Goal: Transaction & Acquisition: Purchase product/service

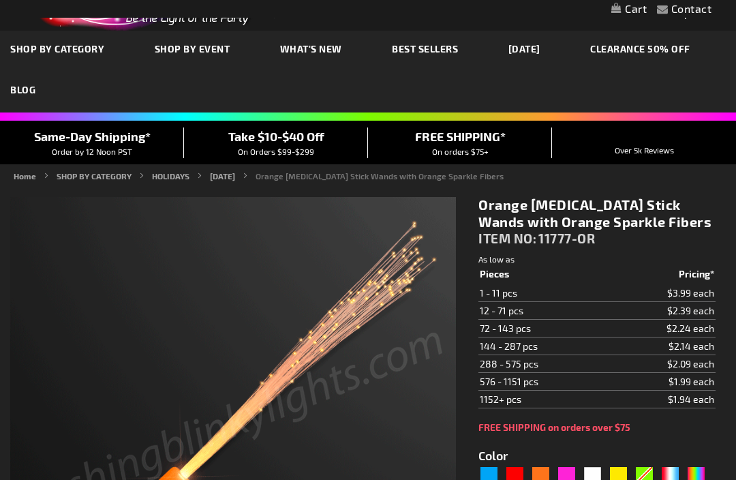
type input "5637"
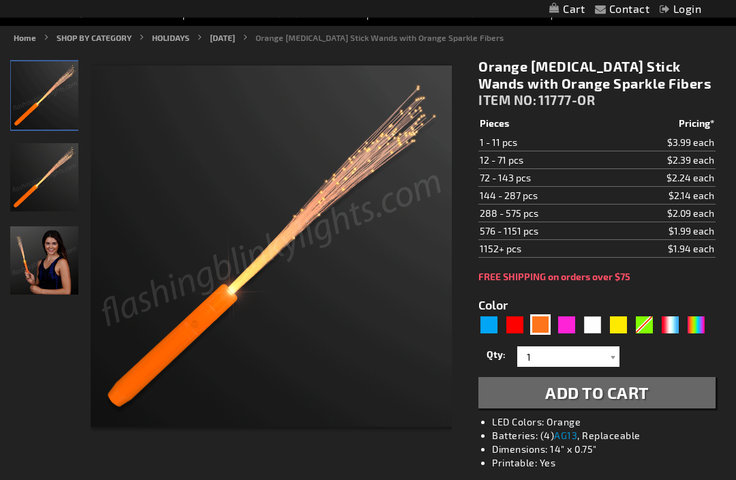
scroll to position [144, 0]
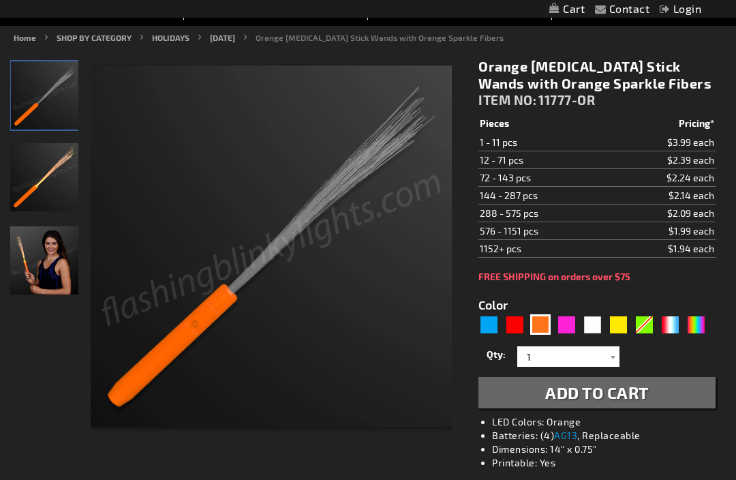
click at [616, 358] on div at bounding box center [613, 356] width 14 height 20
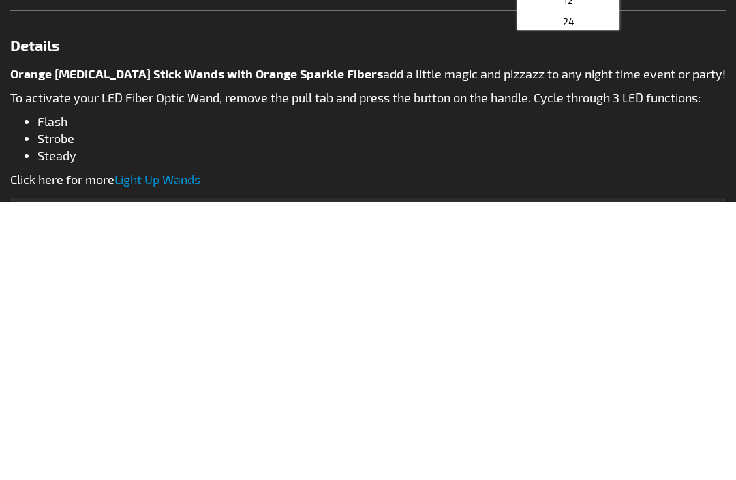
scroll to position [488, 0]
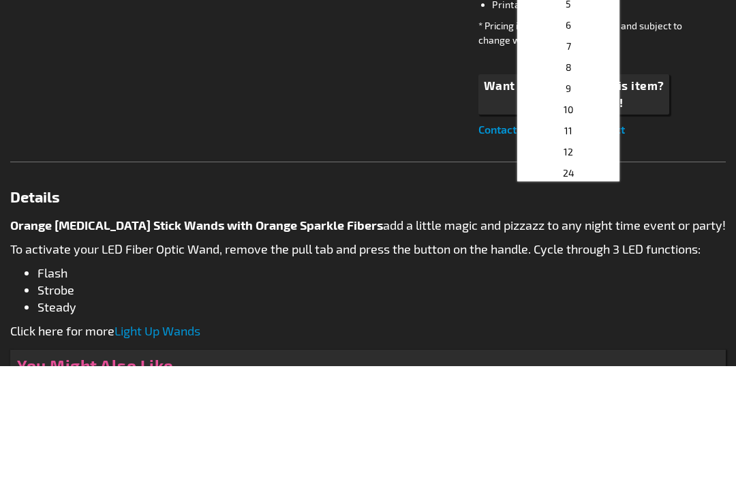
click at [574, 276] on p "24" at bounding box center [568, 286] width 102 height 21
type input "24"
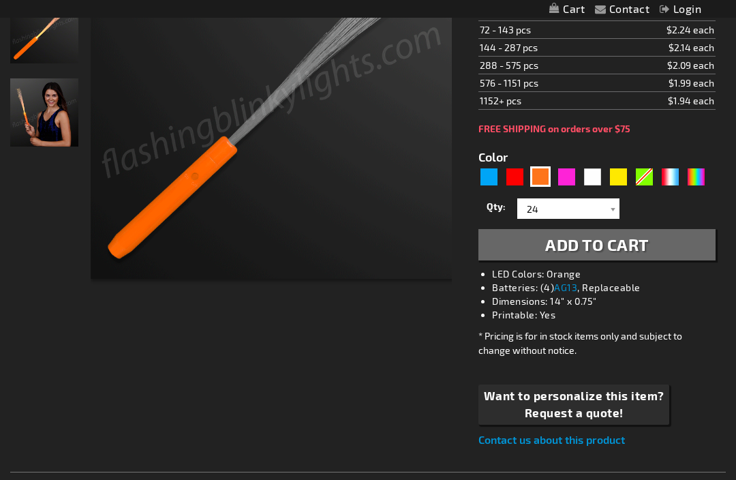
scroll to position [289, 0]
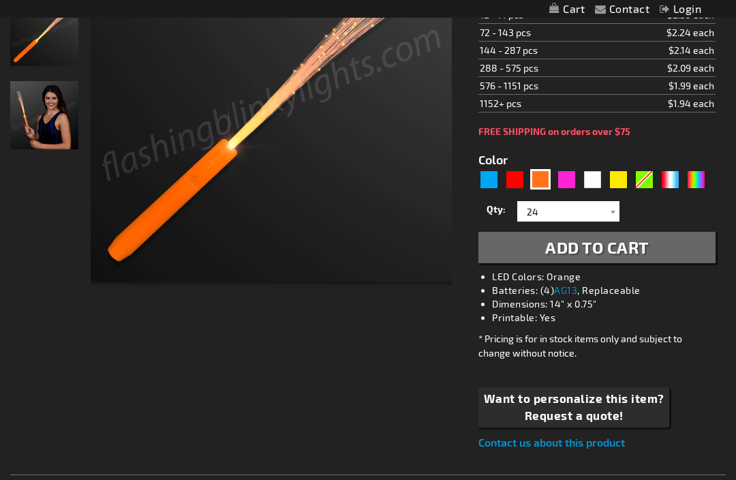
click at [668, 252] on button "Add to Cart" at bounding box center [596, 247] width 237 height 31
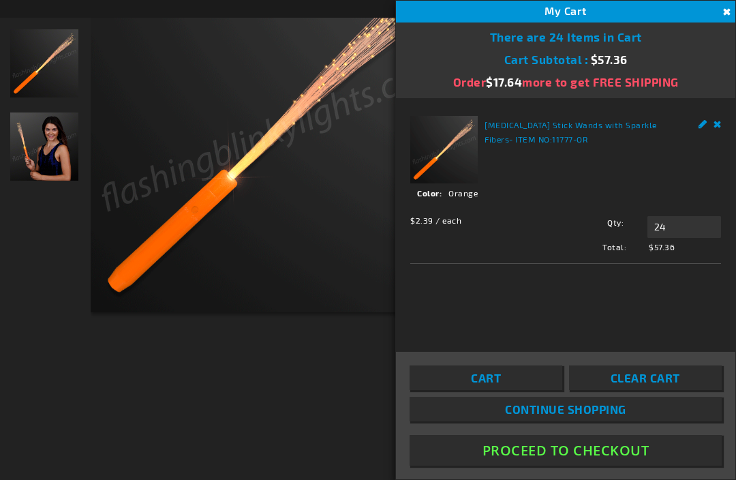
click at [601, 416] on span "Continue Shopping" at bounding box center [565, 409] width 121 height 14
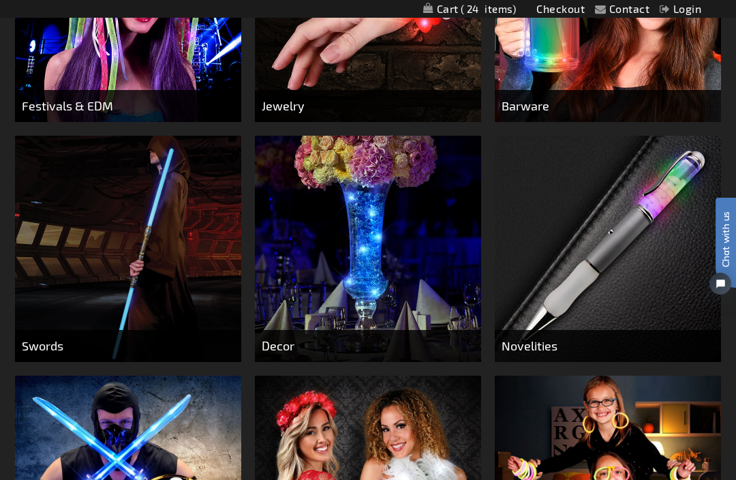
scroll to position [471, 0]
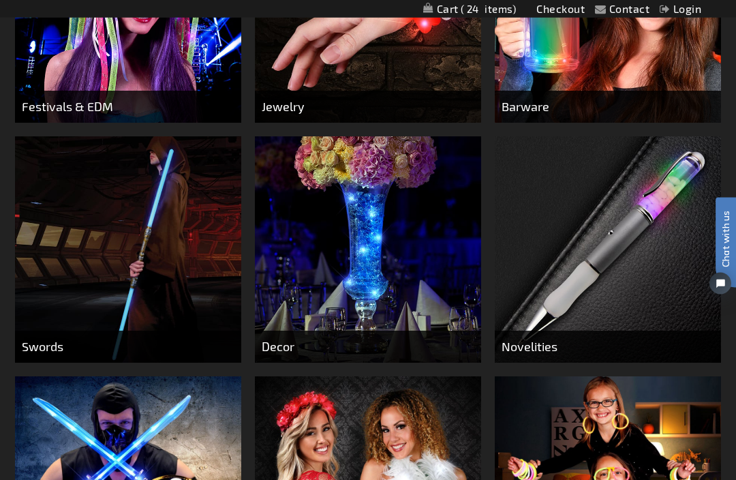
click at [153, 302] on img at bounding box center [128, 250] width 226 height 226
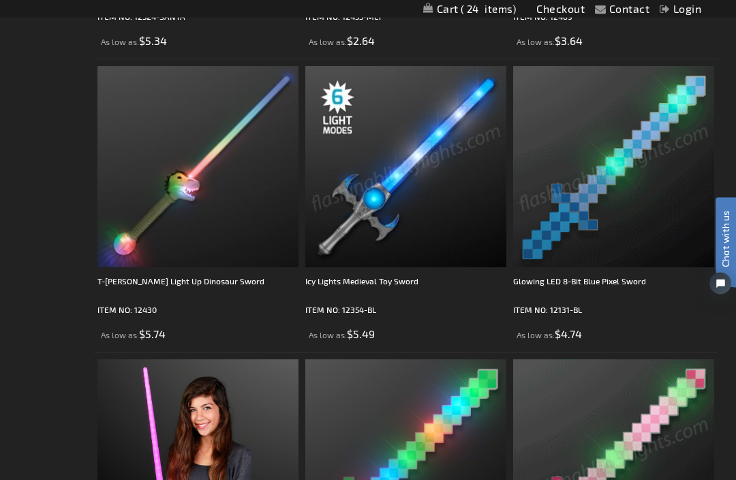
scroll to position [1678, 0]
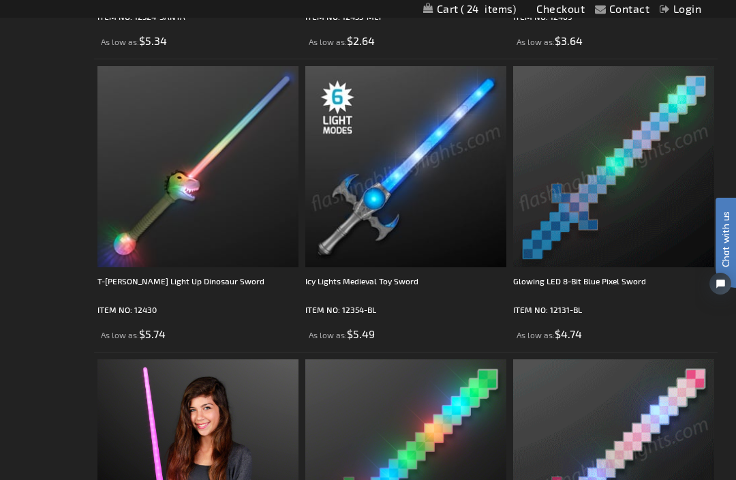
click at [615, 283] on div "Glowing LED 8-Bit Blue Pixel Sword" at bounding box center [613, 287] width 201 height 27
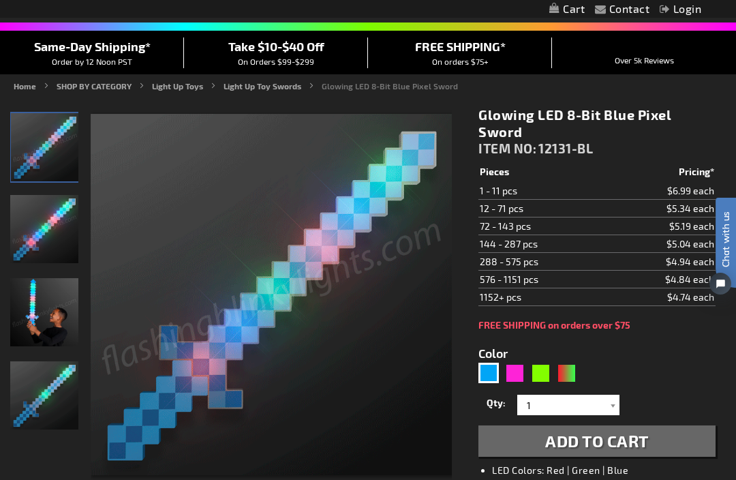
scroll to position [100, 0]
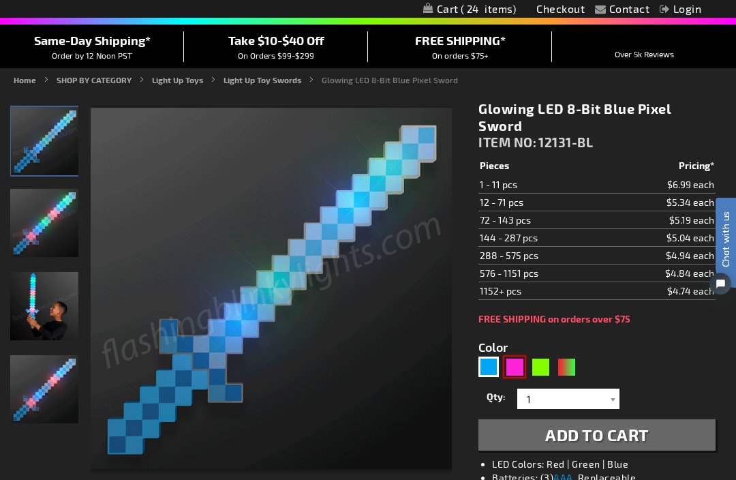
click at [517, 358] on div "Pink" at bounding box center [514, 366] width 20 height 20
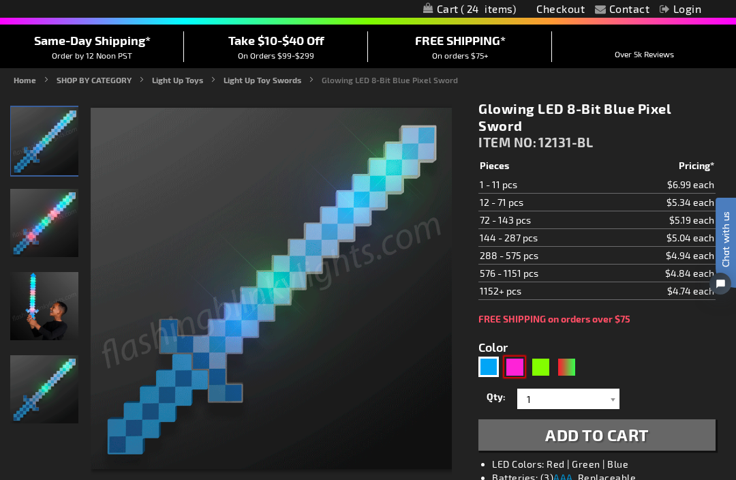
type input "5639"
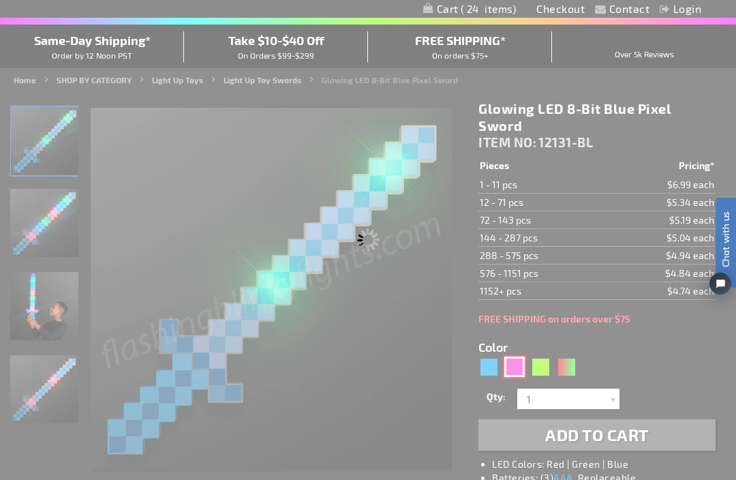
select select
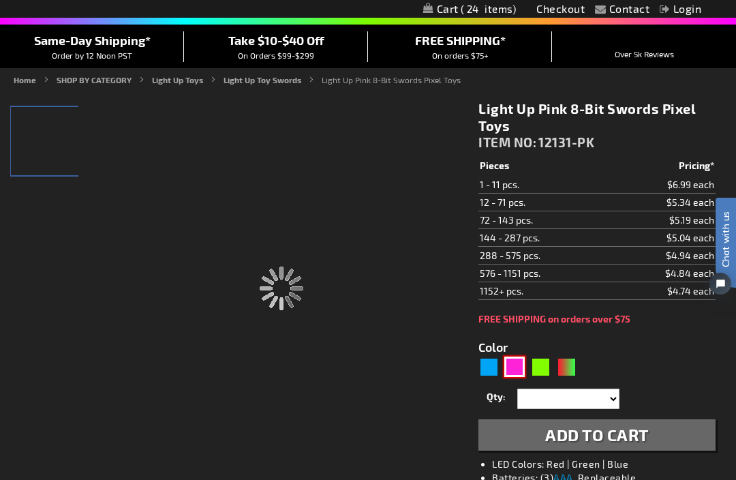
type input "12131-PK"
type input "Customize - Light Up Pink 8-Bit Swords Pixel Toys - ITEM NO: 12131-PK"
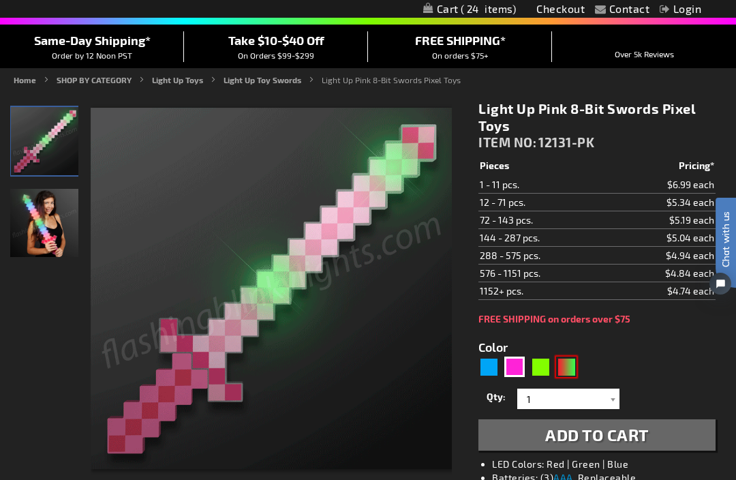
click at [574, 365] on div "RNG" at bounding box center [566, 366] width 20 height 20
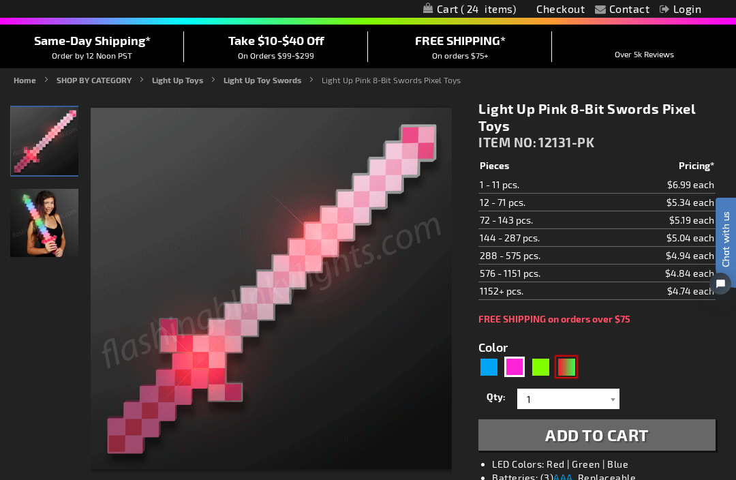
type input "5642"
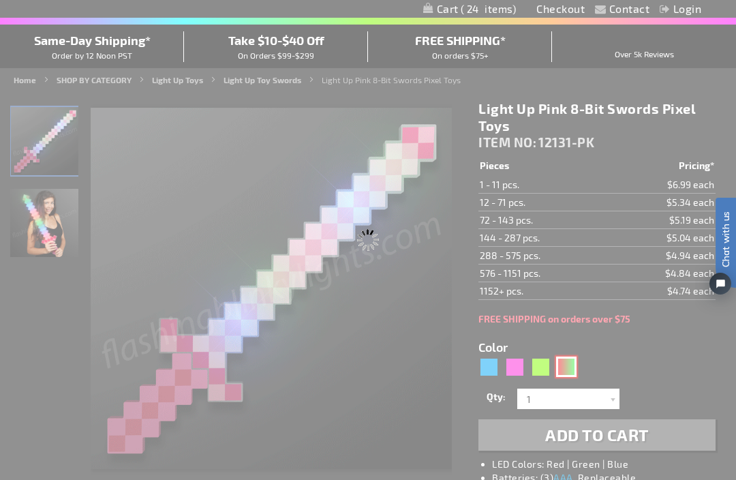
type input "12131-GNR"
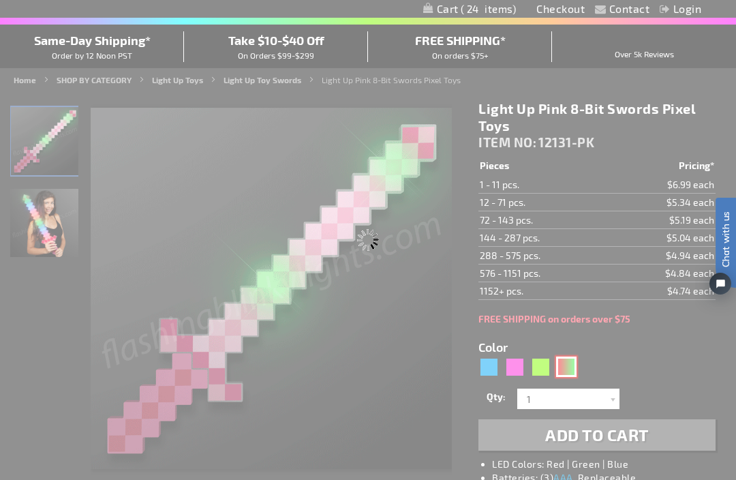
type input "Customize - Light Up 8-Bit Christmas Sword Pixel Toy - ITEM NO: 12131-GNR"
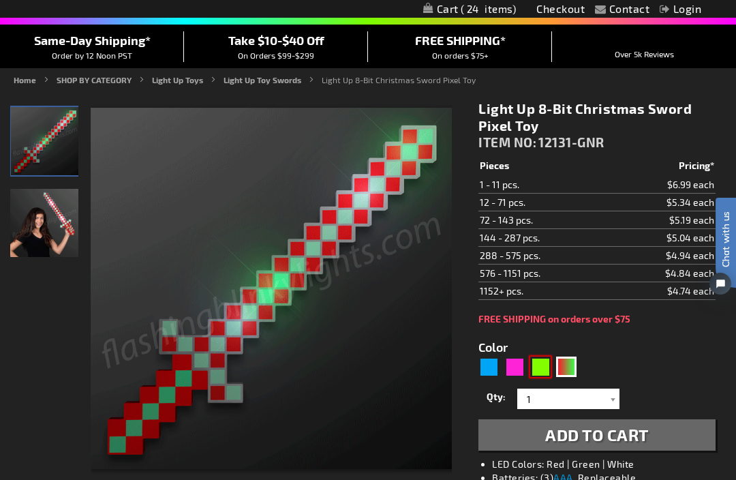
click at [541, 365] on div "Green" at bounding box center [540, 366] width 20 height 20
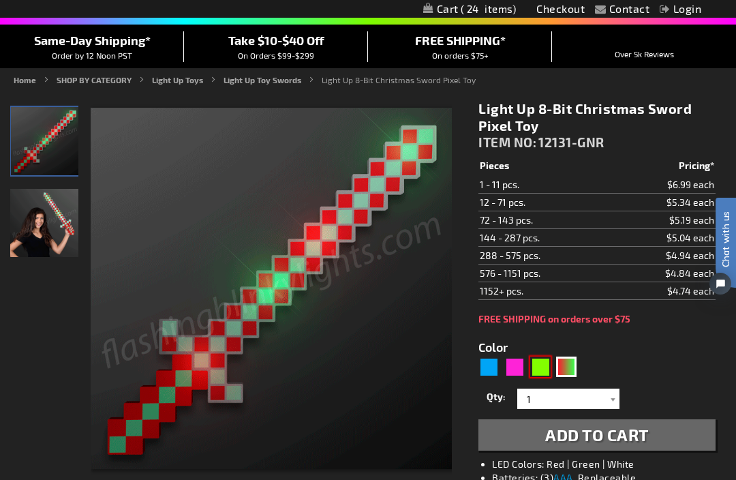
type input "5648"
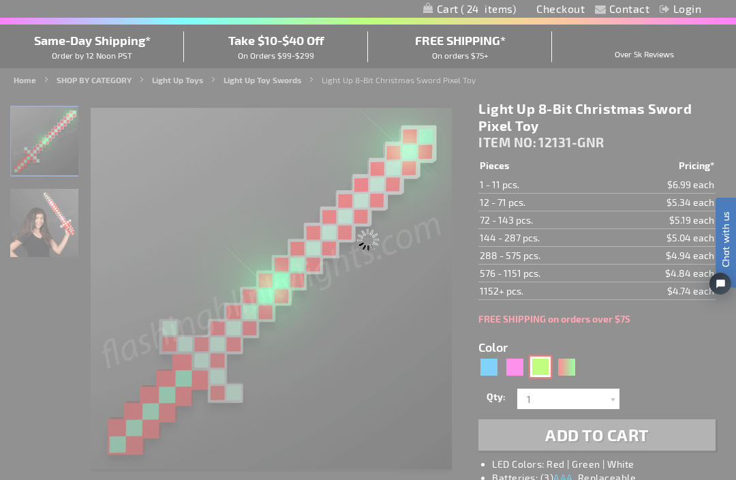
type input "12131-GN"
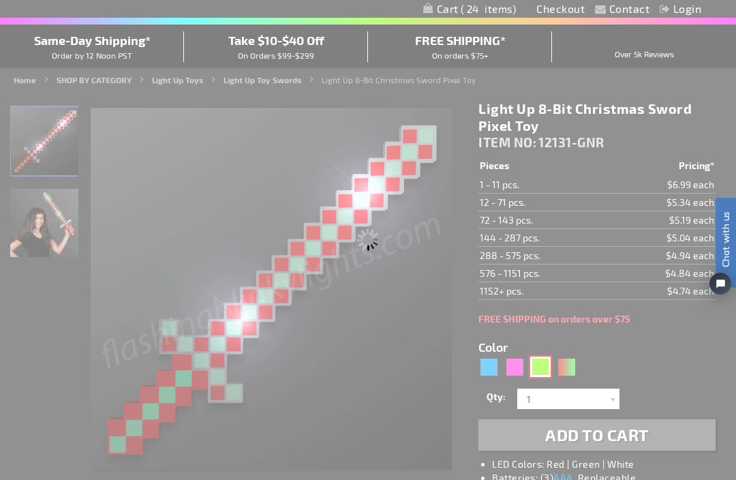
type input "Customize - Flashing Green Pixel Sword Light Up Toys - ITEM NO: 12131-GN"
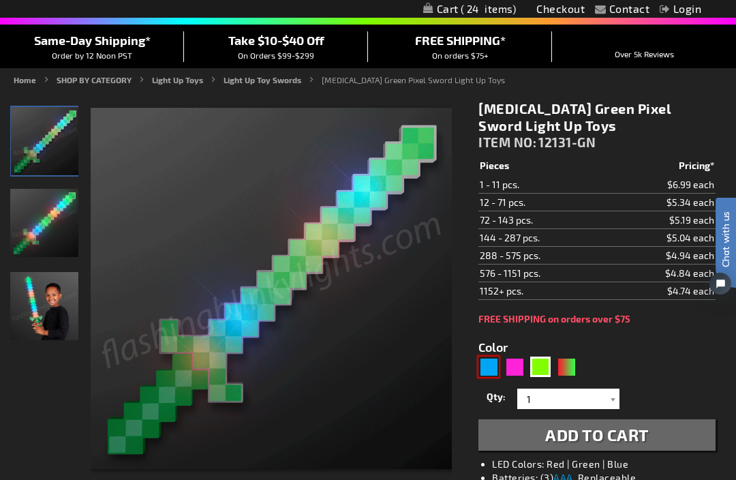
click at [489, 365] on div "Blue" at bounding box center [488, 366] width 20 height 20
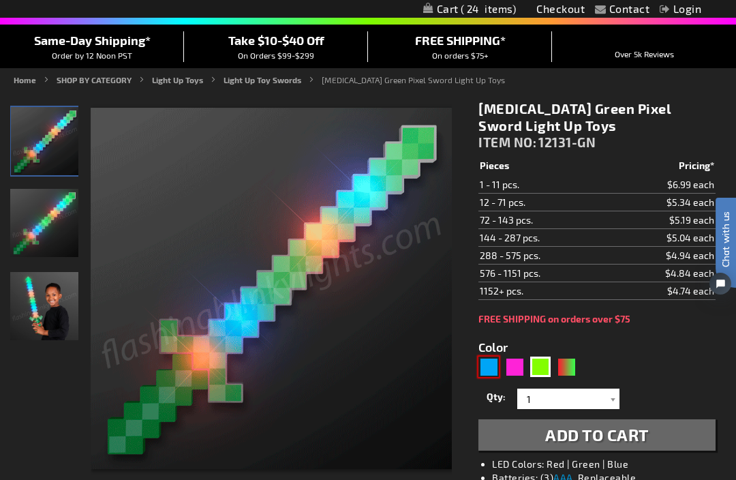
type input "5629"
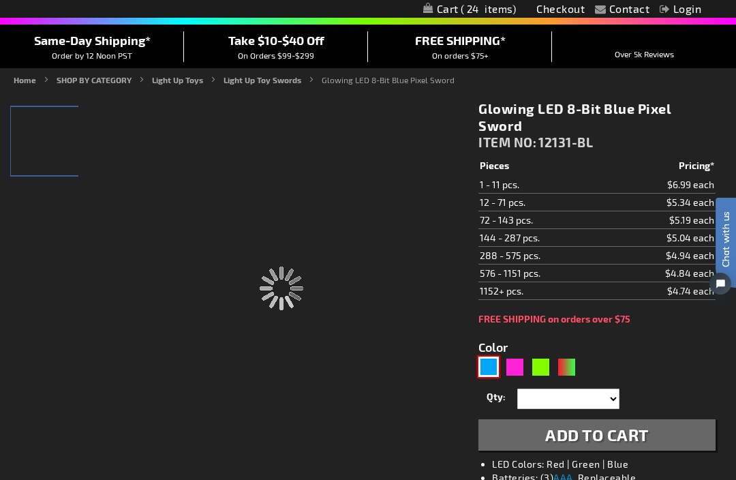
type input "12131-BL"
type input "Customize - Glowing LED 8-Bit Blue Pixel Sword - ITEM NO: 12131-BL"
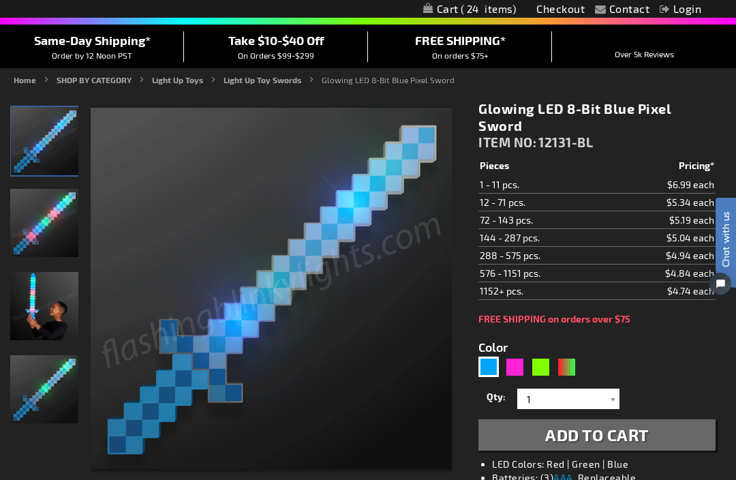
click at [613, 392] on div at bounding box center [613, 398] width 14 height 20
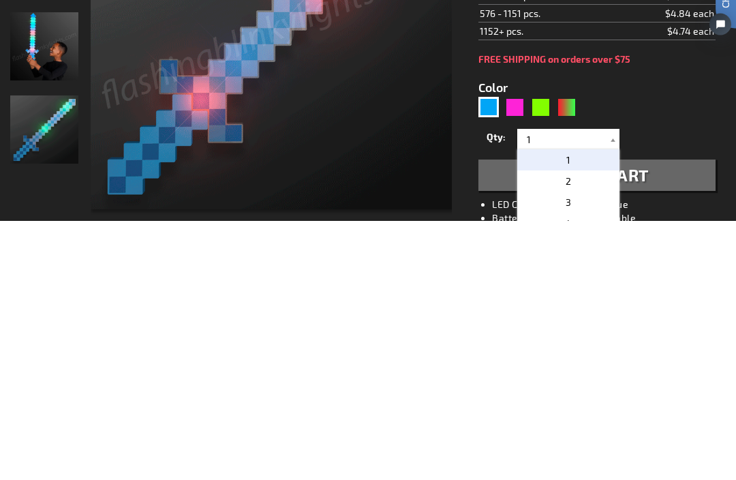
click at [581, 430] on p "2" at bounding box center [568, 440] width 102 height 21
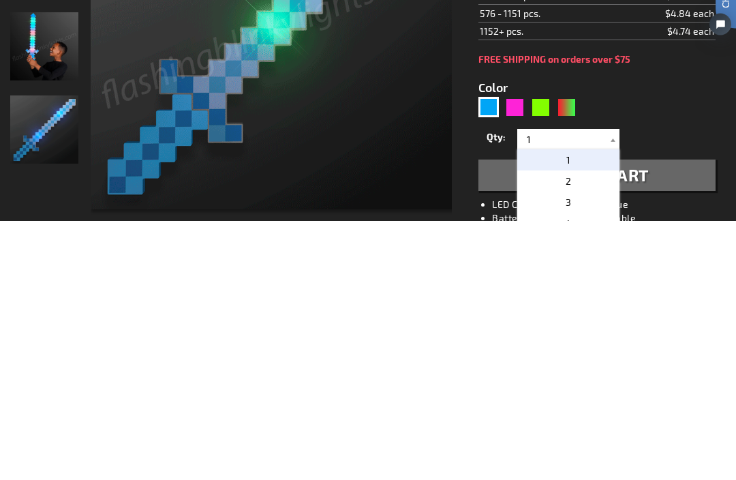
type input "2"
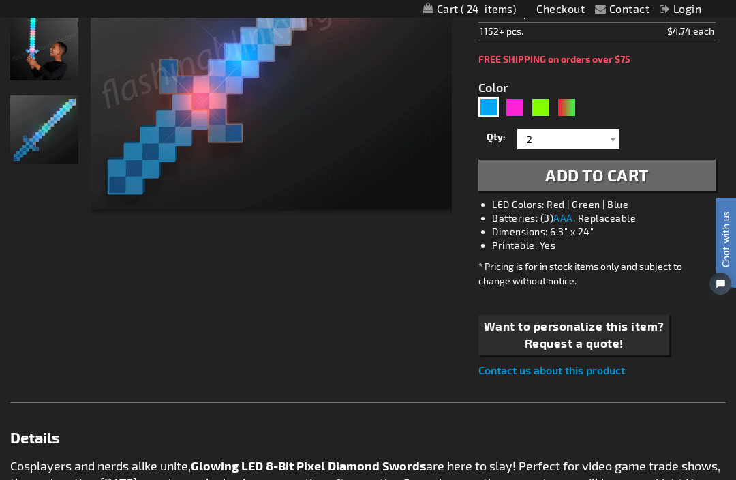
click at [648, 165] on span "Add to Cart" at bounding box center [597, 175] width 104 height 20
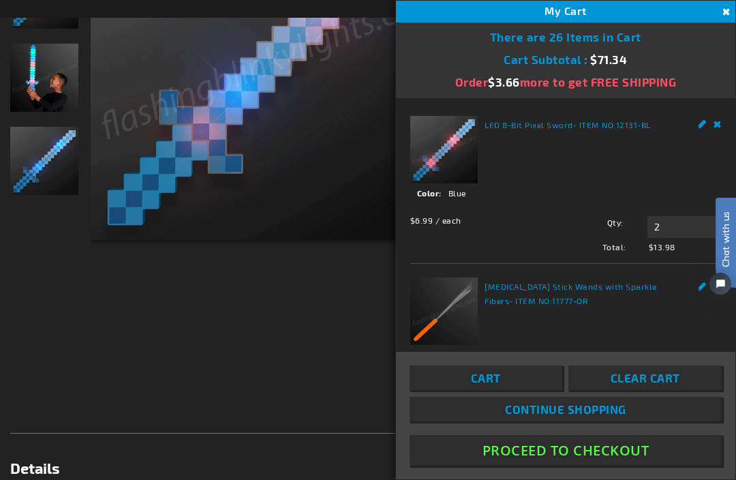
click at [607, 416] on span "Continue Shopping" at bounding box center [565, 409] width 121 height 14
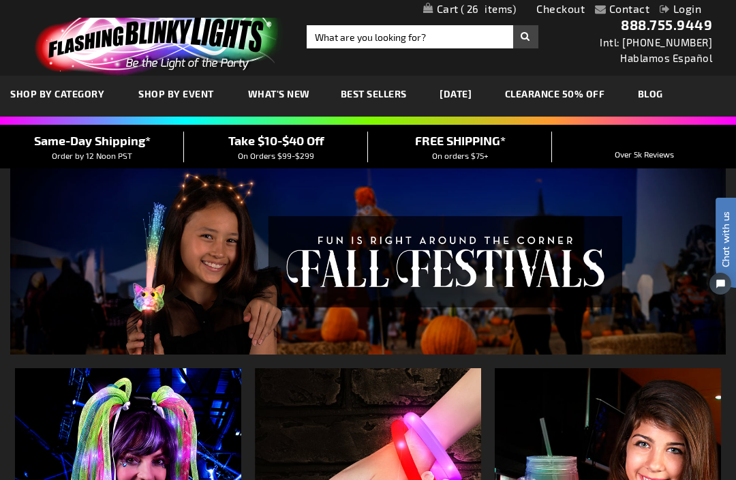
click at [479, 96] on link "[DATE]" at bounding box center [455, 94] width 52 height 46
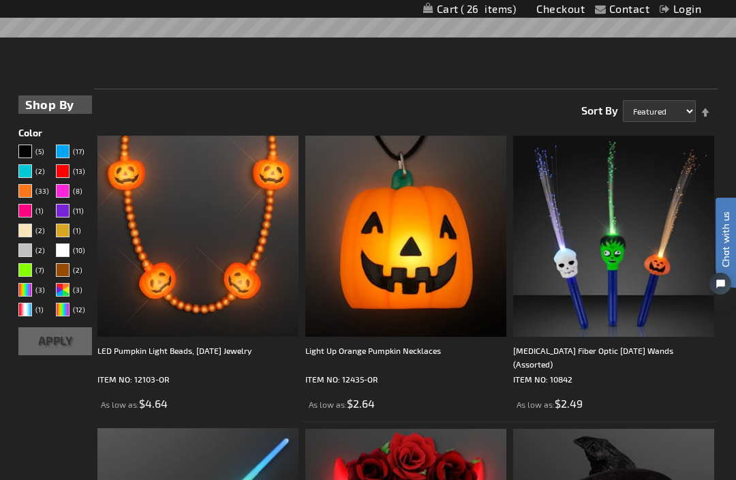
click at [617, 356] on div "[MEDICAL_DATA] Fiber Optic [DATE] Wands (Assorted)" at bounding box center [613, 356] width 201 height 27
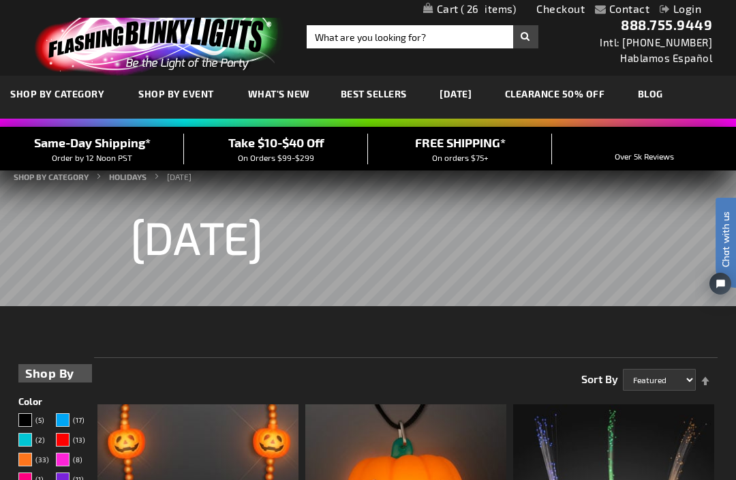
click at [460, 7] on span "26" at bounding box center [488, 9] width 56 height 12
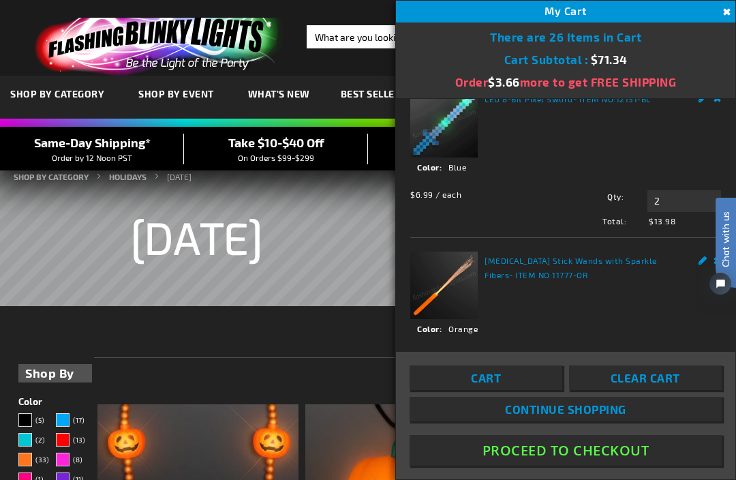
scroll to position [27, 0]
click at [604, 416] on span "Continue Shopping" at bounding box center [565, 409] width 121 height 14
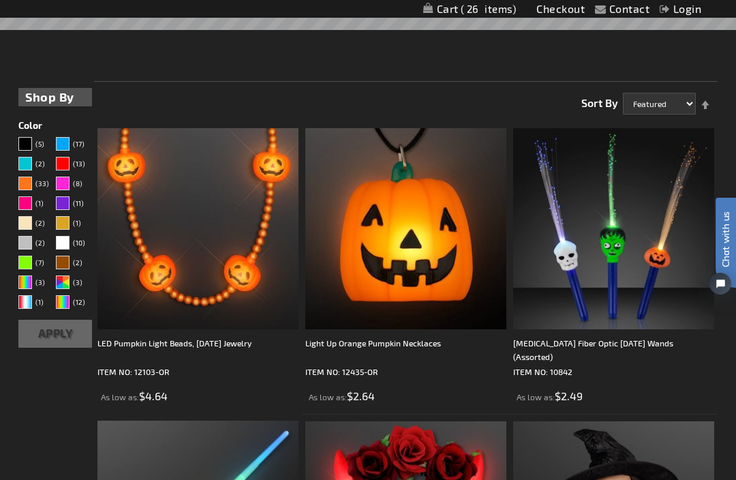
scroll to position [272, 0]
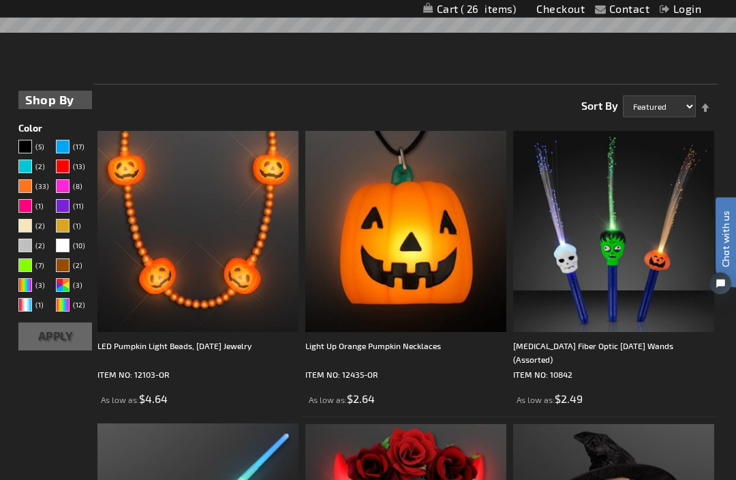
click at [656, 341] on div "[MEDICAL_DATA] Fiber Optic [DATE] Wands (Assorted)" at bounding box center [613, 352] width 201 height 27
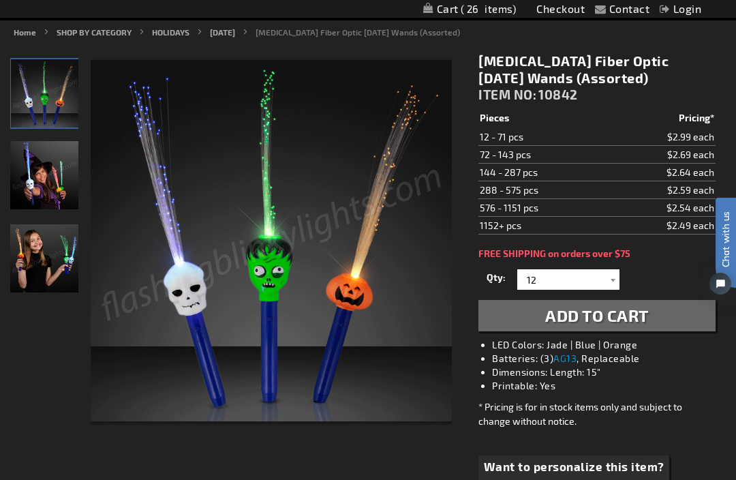
click at [617, 270] on div at bounding box center [613, 279] width 14 height 20
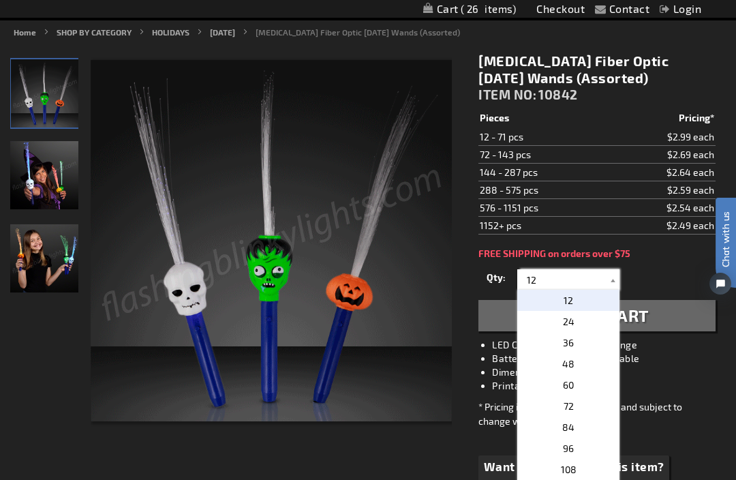
scroll to position [149, 0]
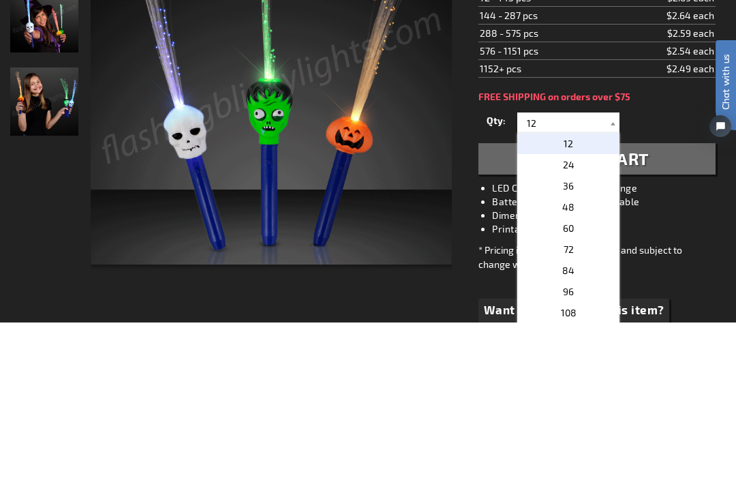
click at [589, 311] on p "24" at bounding box center [568, 321] width 102 height 21
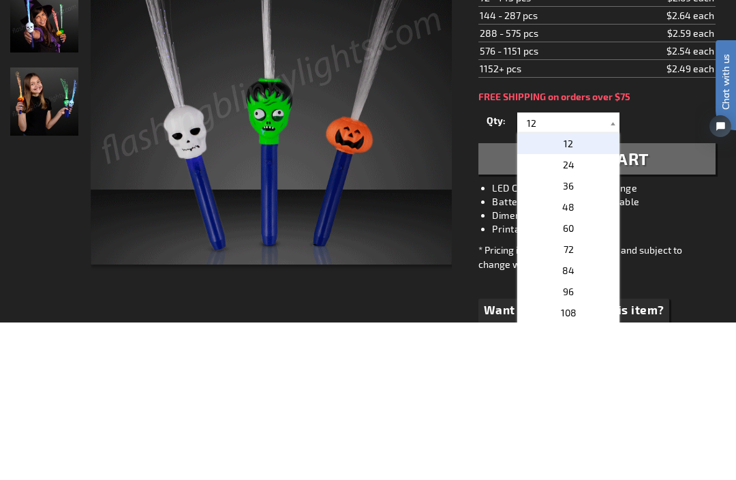
type input "24"
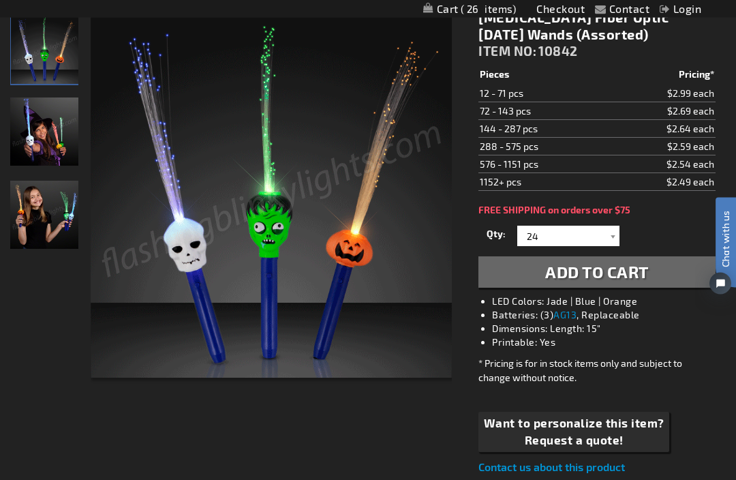
scroll to position [182, 0]
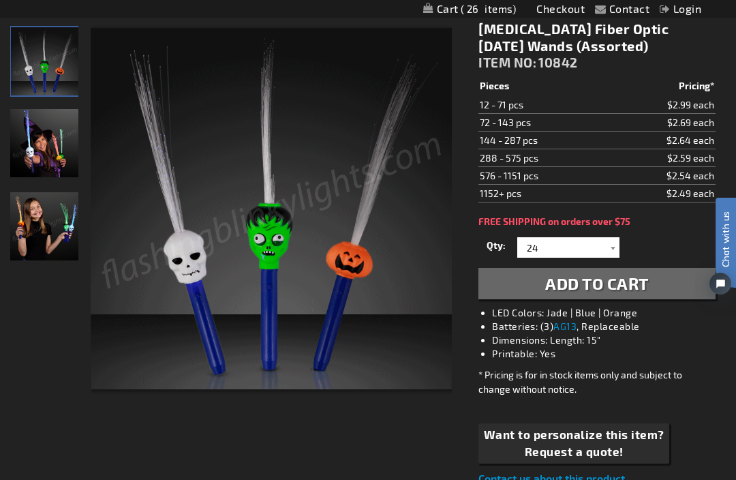
click at [635, 283] on span "Add to Cart" at bounding box center [597, 283] width 104 height 20
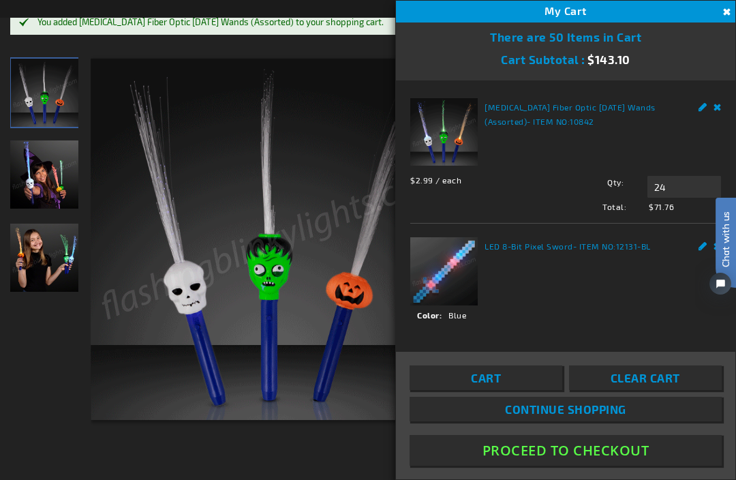
scroll to position [0, 0]
click at [631, 421] on link "Continue Shopping" at bounding box center [565, 408] width 312 height 25
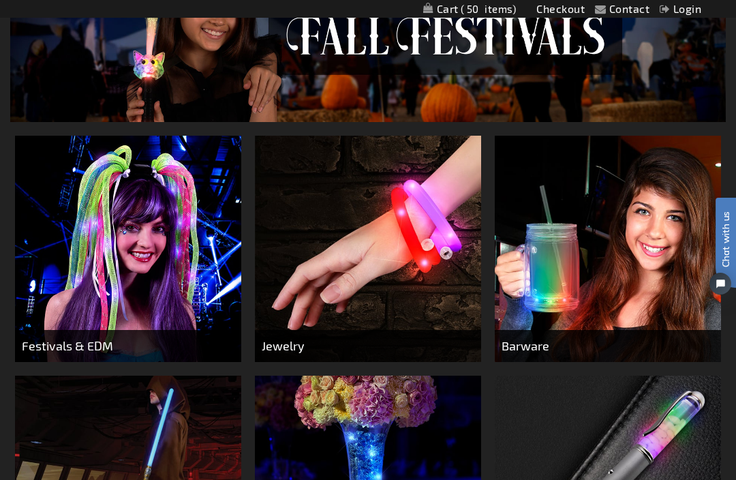
scroll to position [232, 0]
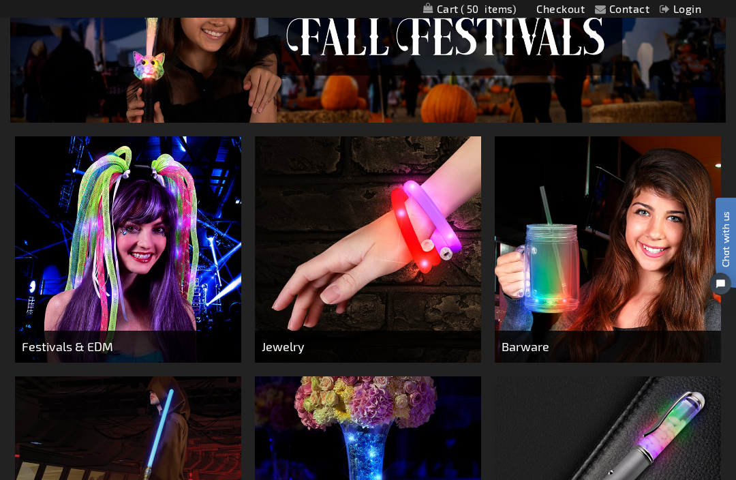
click at [443, 248] on img at bounding box center [368, 249] width 226 height 226
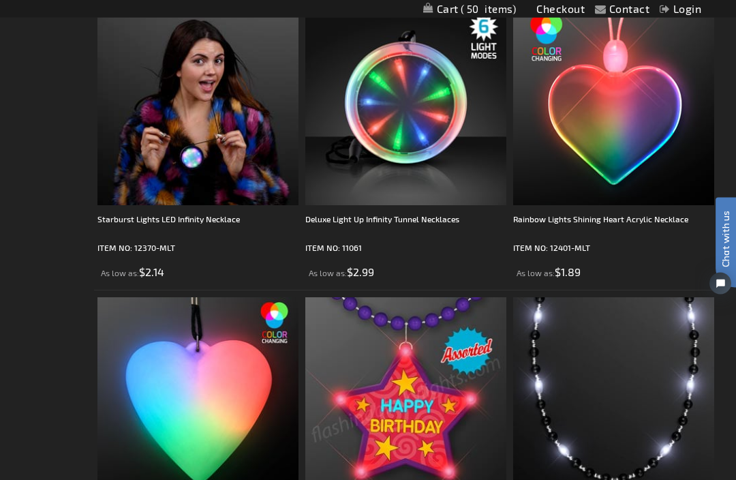
scroll to position [3330, 0]
click at [228, 219] on div "Starburst Lights LED Infinity Necklace" at bounding box center [197, 225] width 201 height 27
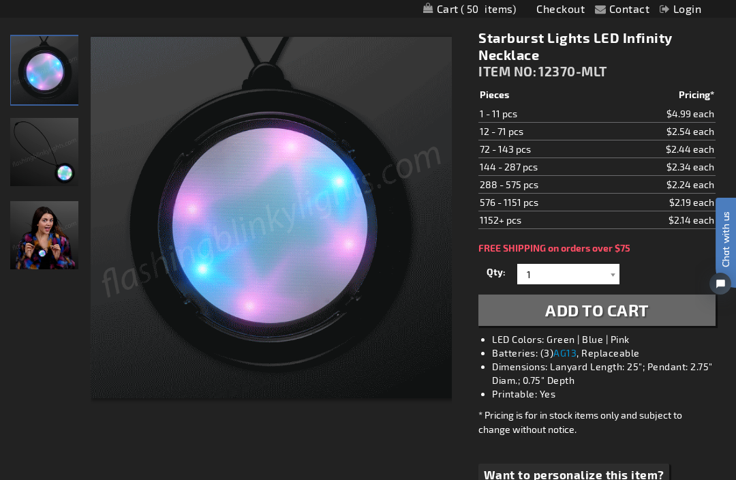
click at [653, 309] on button "Add to Cart" at bounding box center [596, 309] width 237 height 31
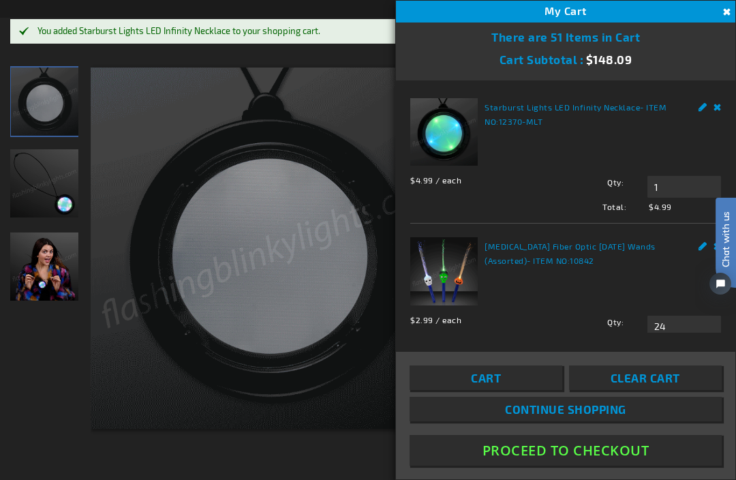
click at [650, 421] on link "Continue Shopping" at bounding box center [565, 408] width 312 height 25
